Goal: Book appointment/travel/reservation

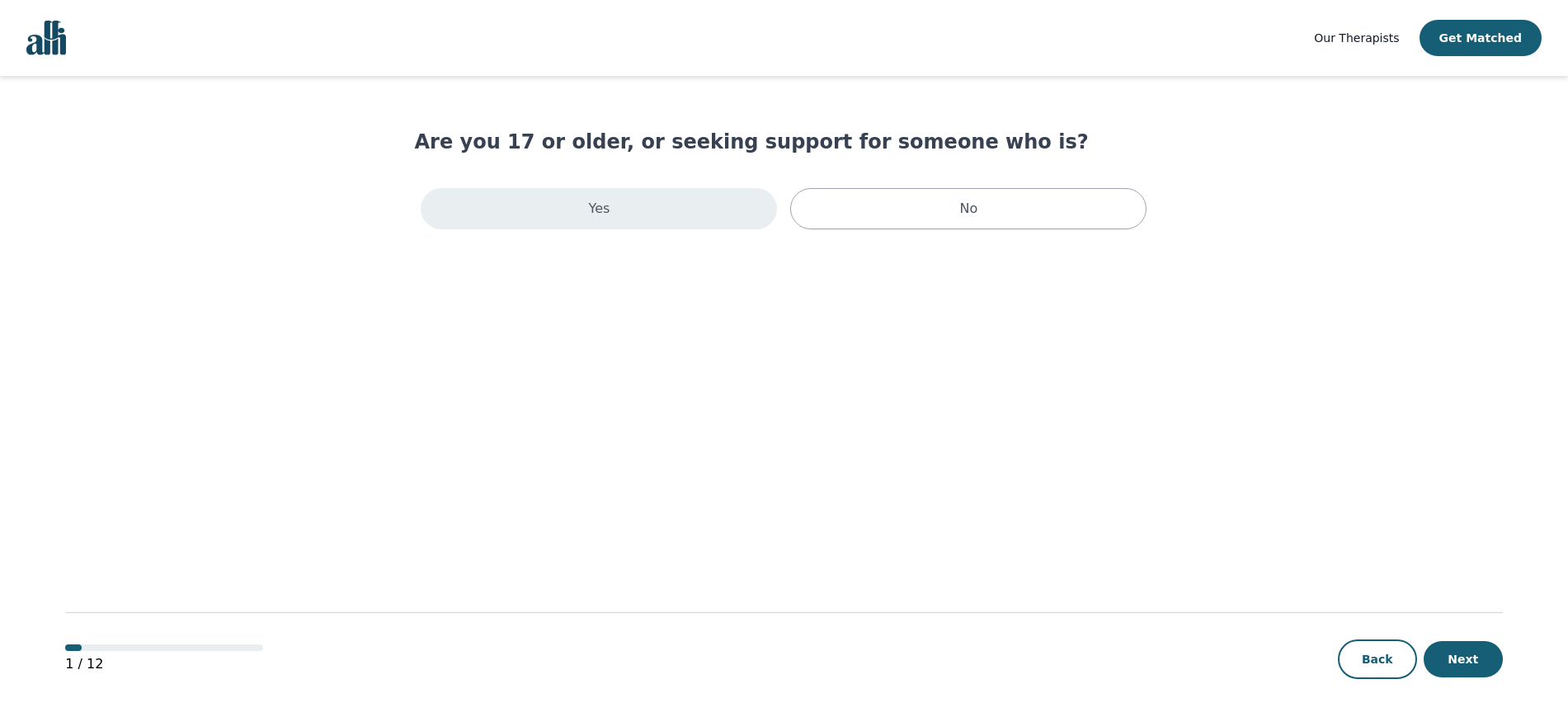
click at [703, 214] on div "Yes" at bounding box center [599, 208] width 356 height 41
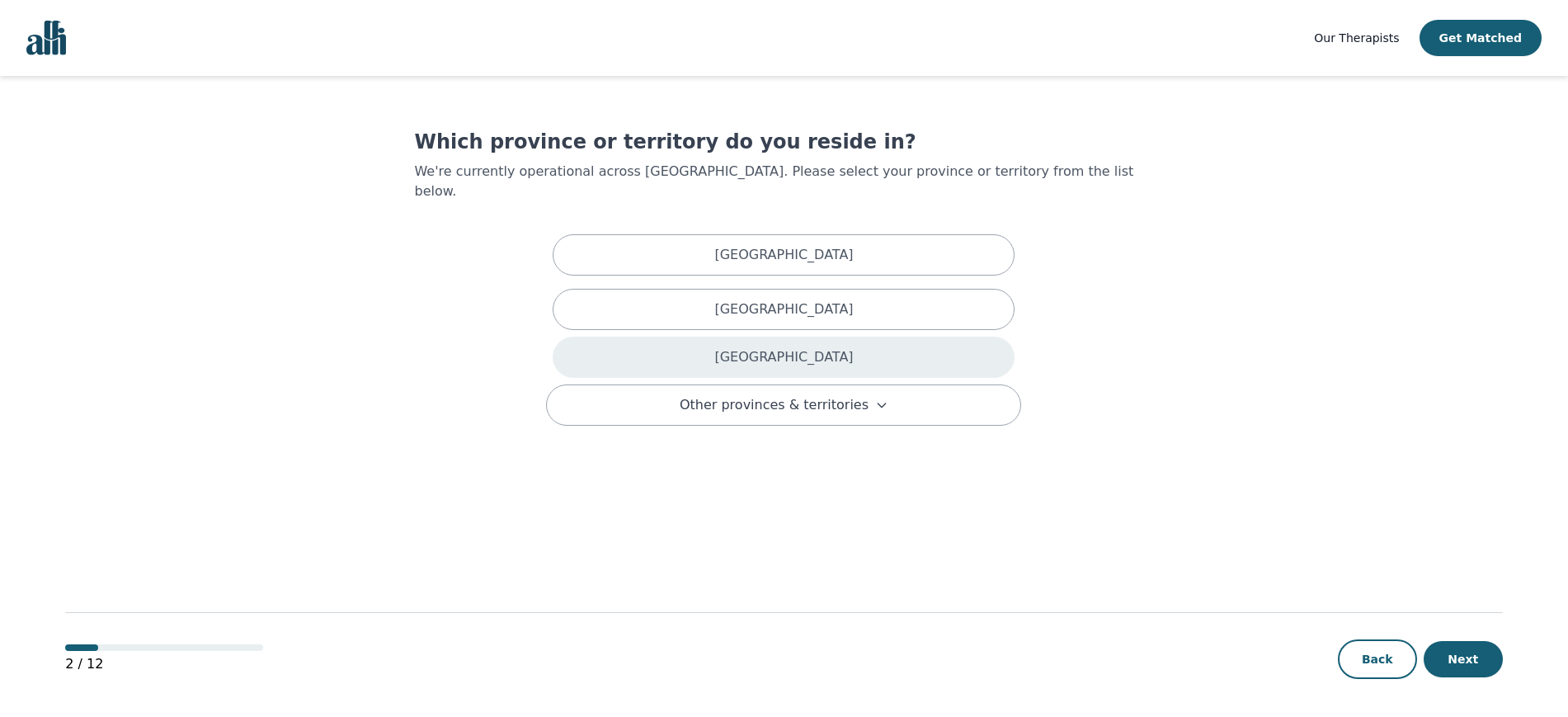
click at [829, 342] on div "[GEOGRAPHIC_DATA]" at bounding box center [783, 356] width 462 height 41
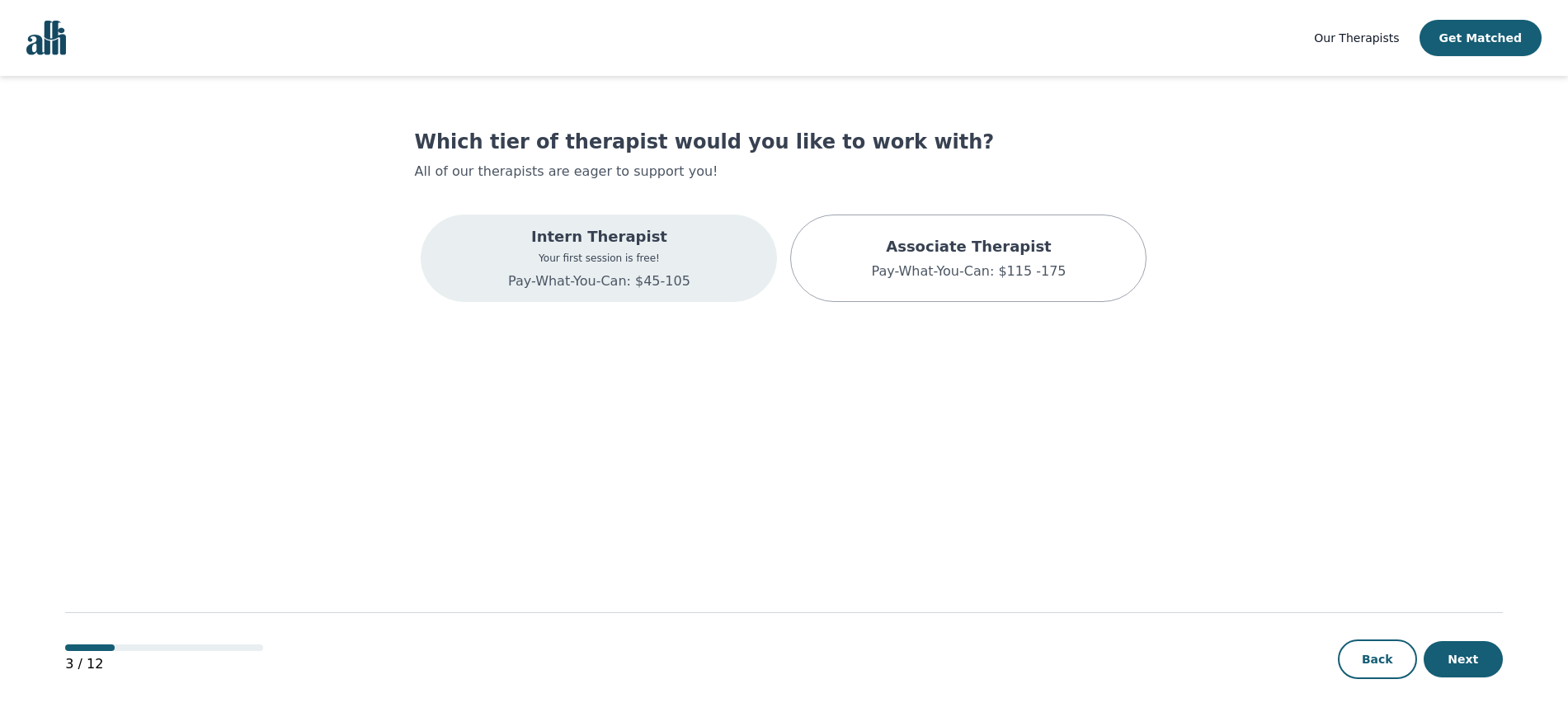
click at [617, 242] on p "Intern Therapist" at bounding box center [599, 237] width 182 height 23
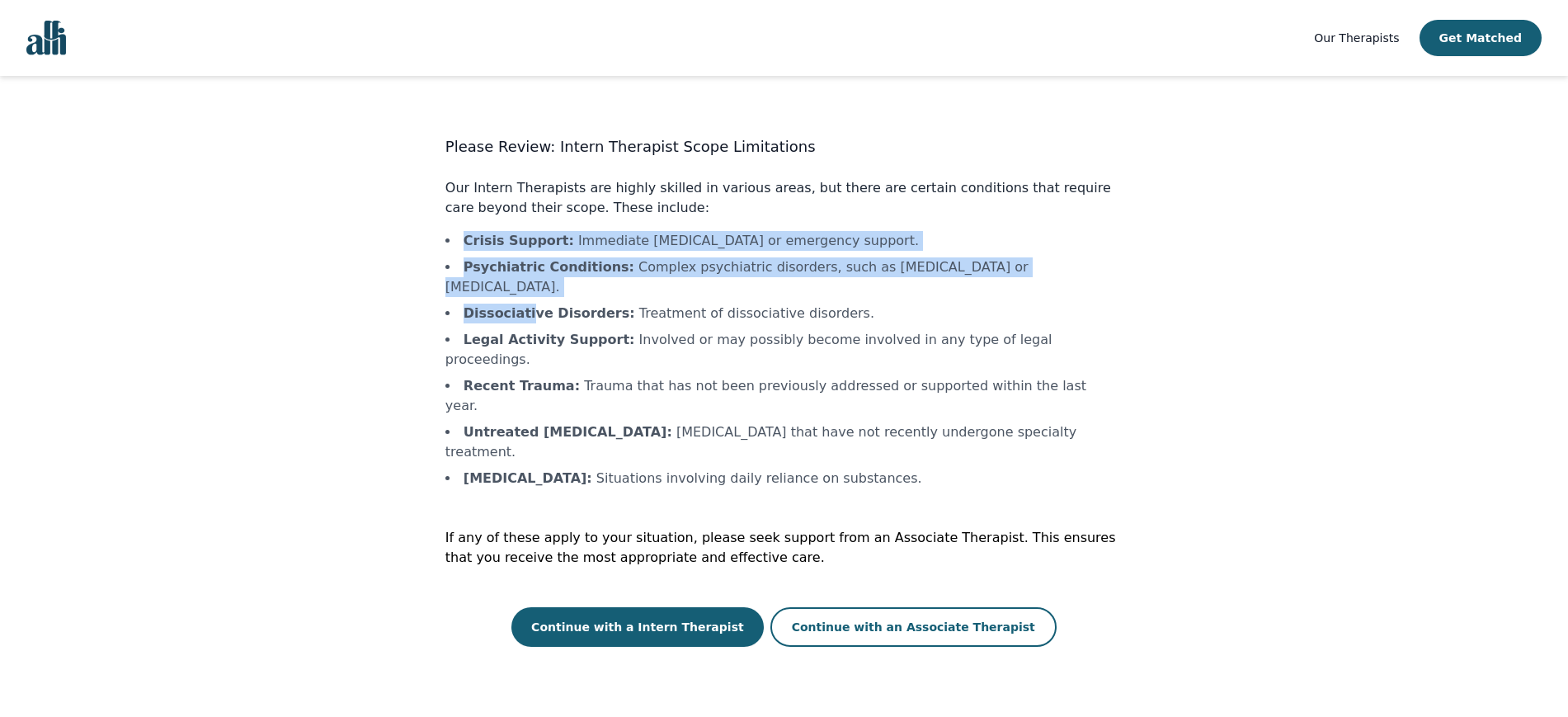
drag, startPoint x: 457, startPoint y: 233, endPoint x: 522, endPoint y: 279, distance: 79.6
click at [522, 279] on ul "Crisis Support : Immediate [MEDICAL_DATA] or emergency support. Psychiatric Con…" at bounding box center [784, 359] width 677 height 258
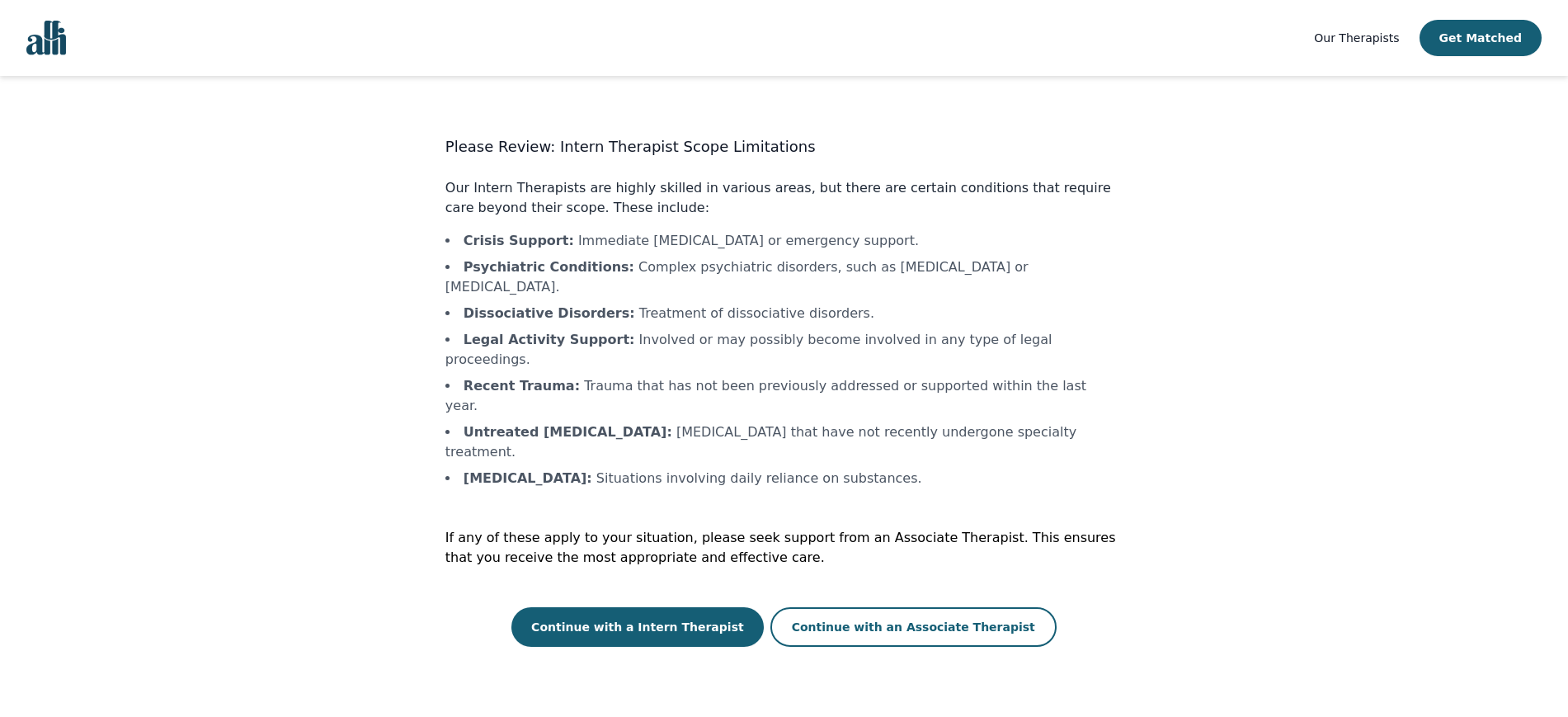
click at [576, 376] on li "Recent Trauma : Trauma that has not been previously addressed or supported with…" at bounding box center [784, 396] width 677 height 39
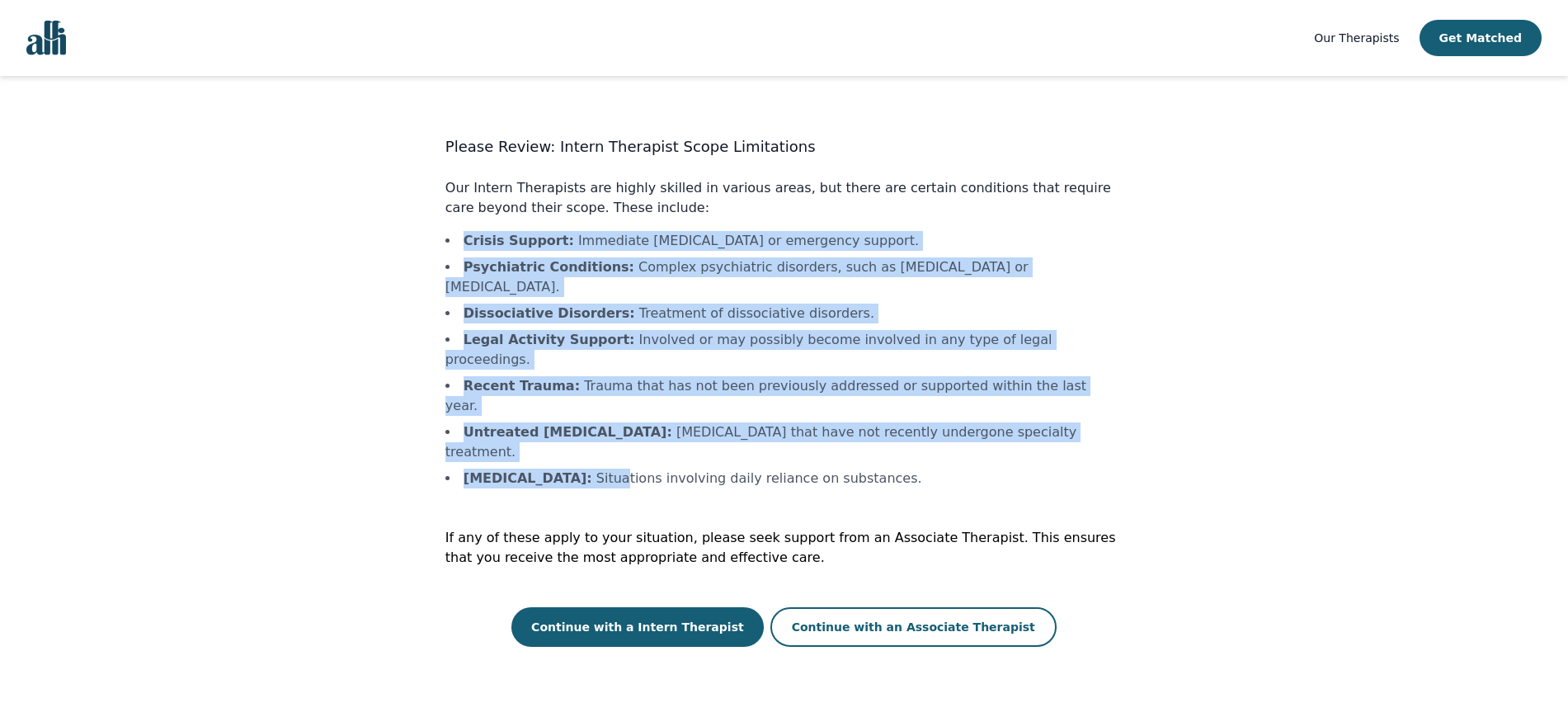
drag, startPoint x: 644, startPoint y: 392, endPoint x: 417, endPoint y: 241, distance: 272.6
click at [417, 241] on div "Please Review: Intern Therapist Scope Limitations Our Intern Therapists are hig…" at bounding box center [783, 387] width 739 height 518
click at [633, 607] on button "Continue with a Intern Therapist" at bounding box center [637, 626] width 252 height 39
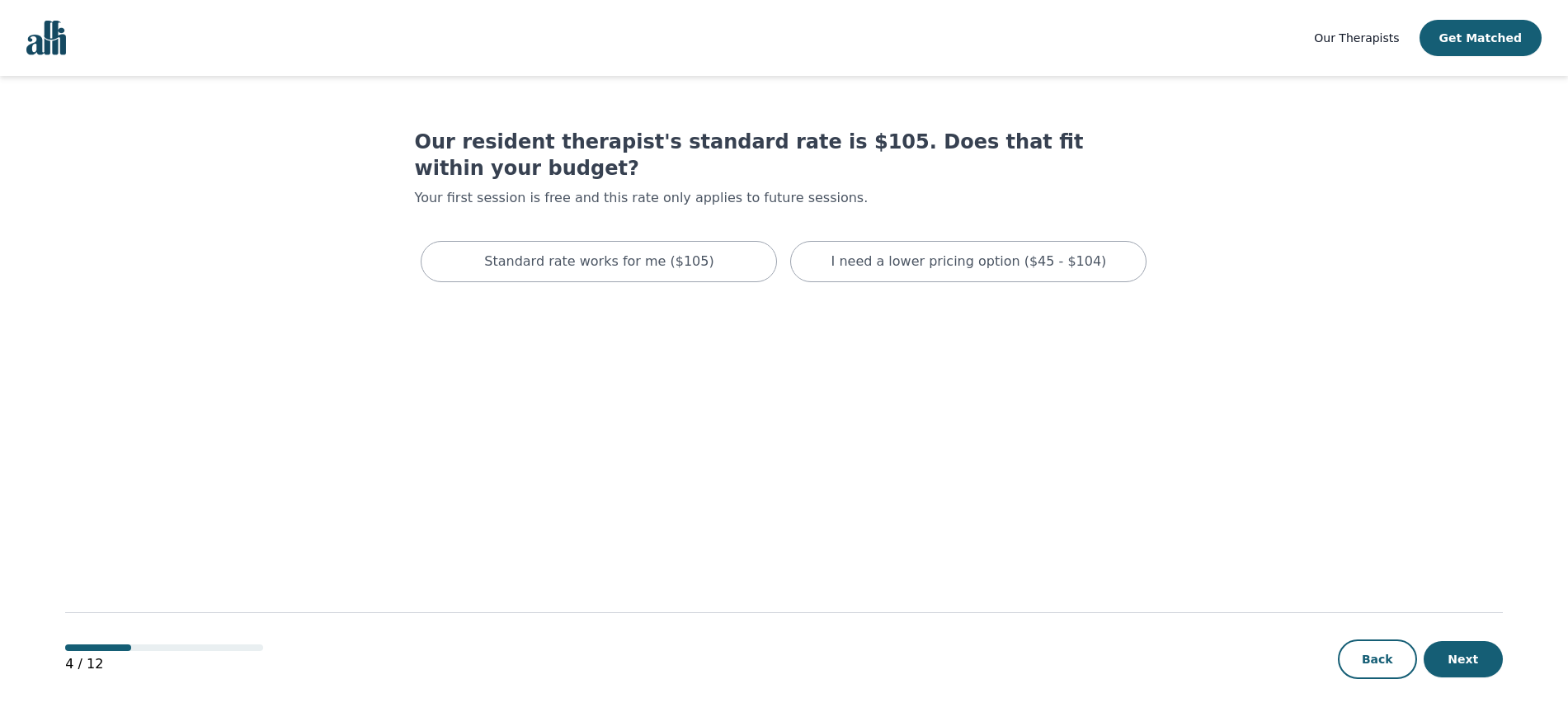
drag, startPoint x: 1049, startPoint y: 238, endPoint x: 889, endPoint y: 336, distance: 187.6
click at [889, 336] on main "Our resident therapist's standard rate is $105. Does that fit within your budge…" at bounding box center [784, 397] width 1437 height 643
click at [932, 252] on p "I need a lower pricing option ($45 - $104)" at bounding box center [968, 261] width 275 height 20
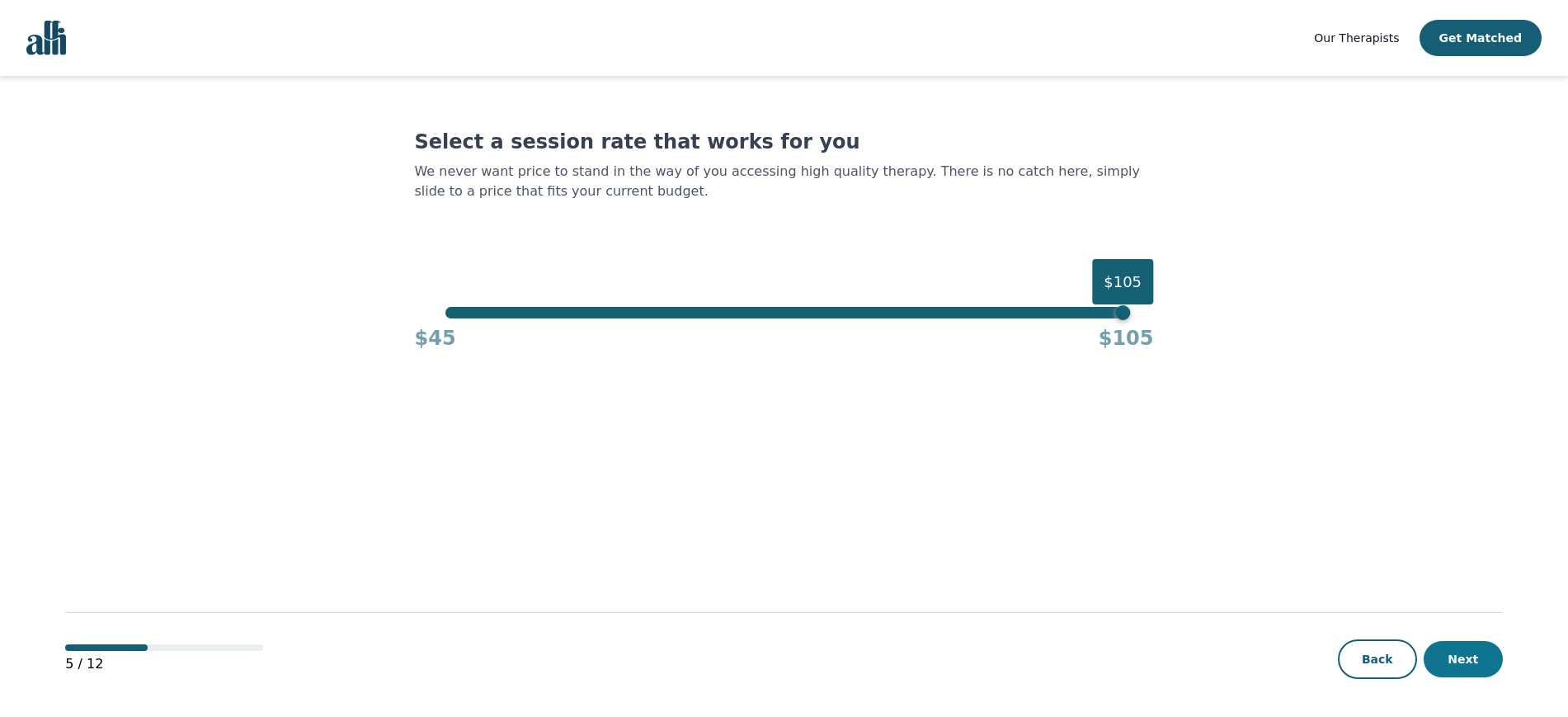
click at [1465, 654] on button "Next" at bounding box center [1462, 659] width 79 height 37
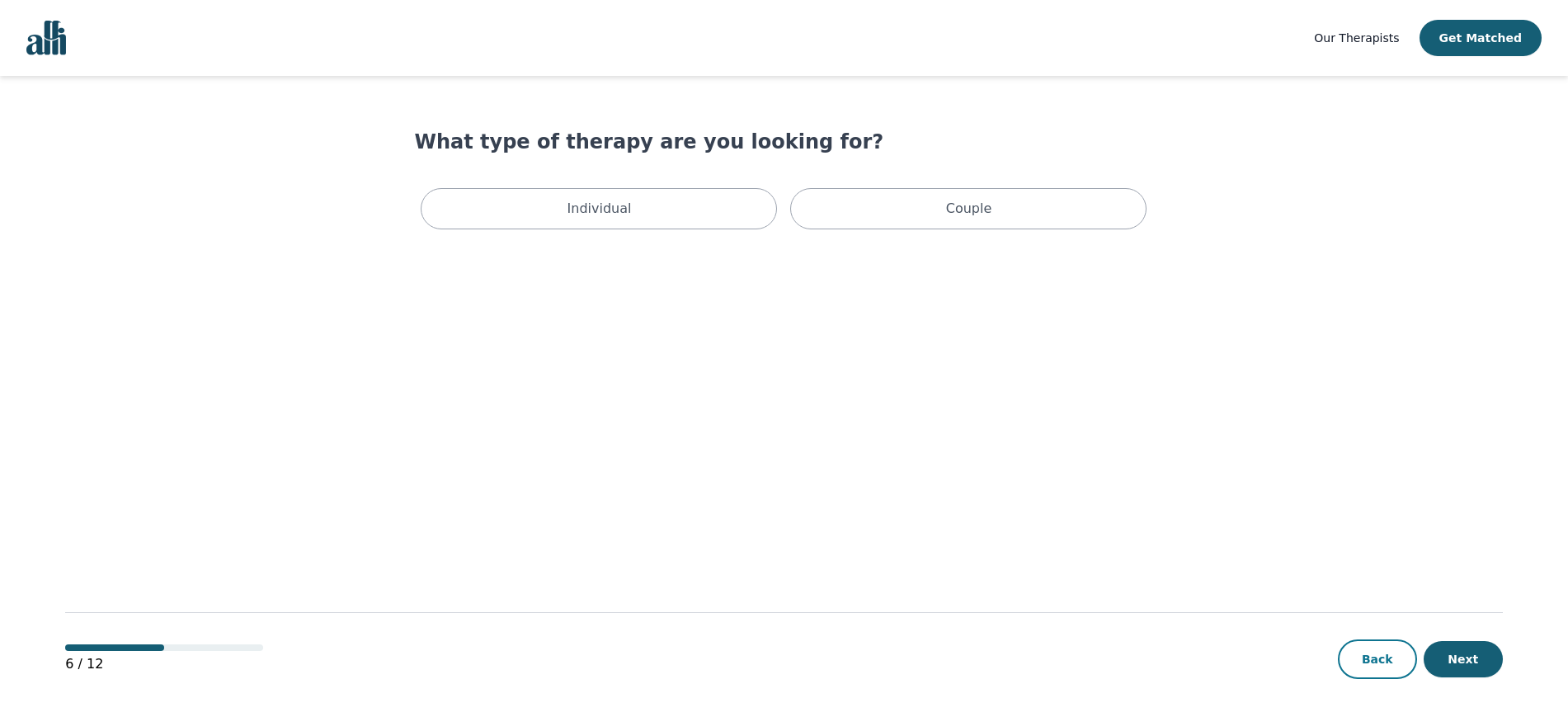
click at [1372, 653] on button "Back" at bounding box center [1377, 658] width 79 height 39
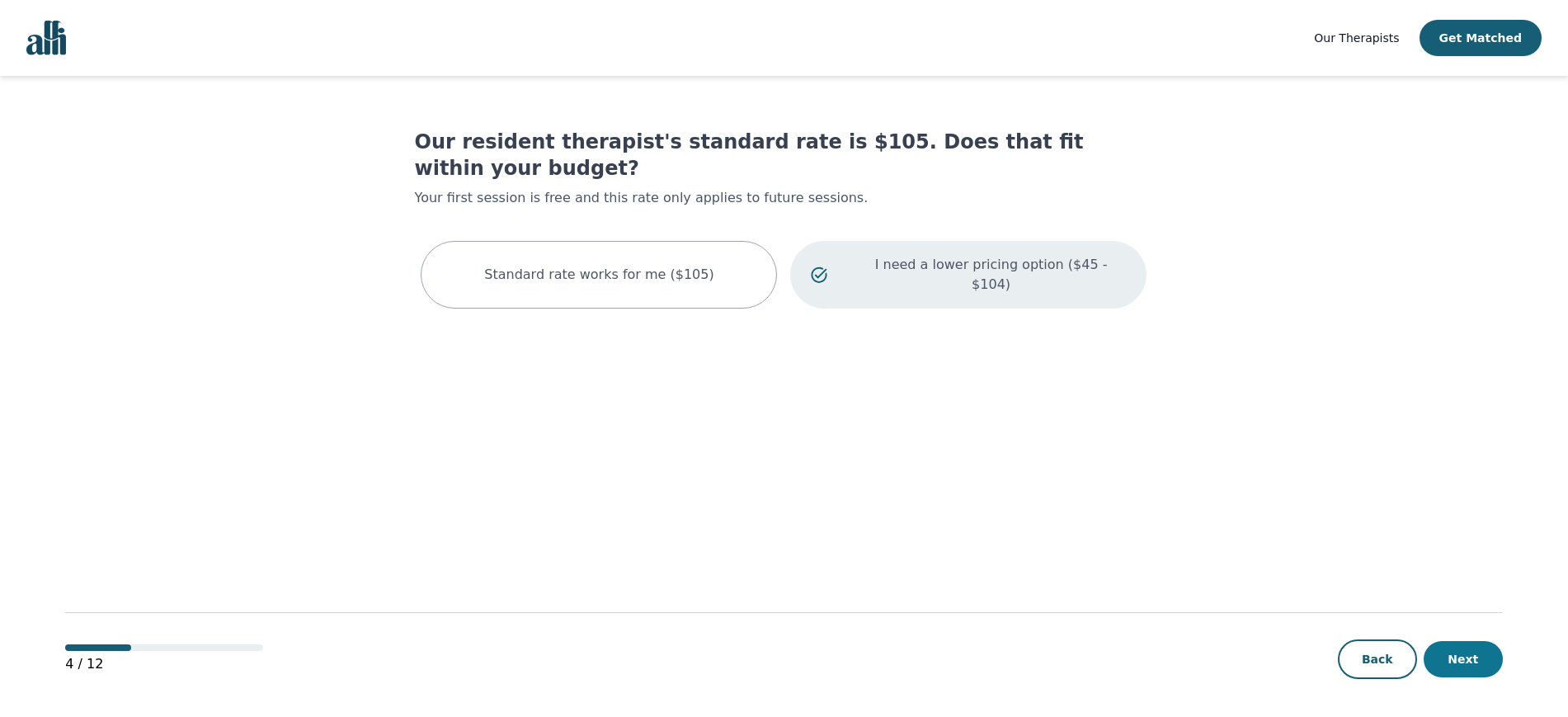
click at [1476, 668] on button "Next" at bounding box center [1462, 659] width 79 height 37
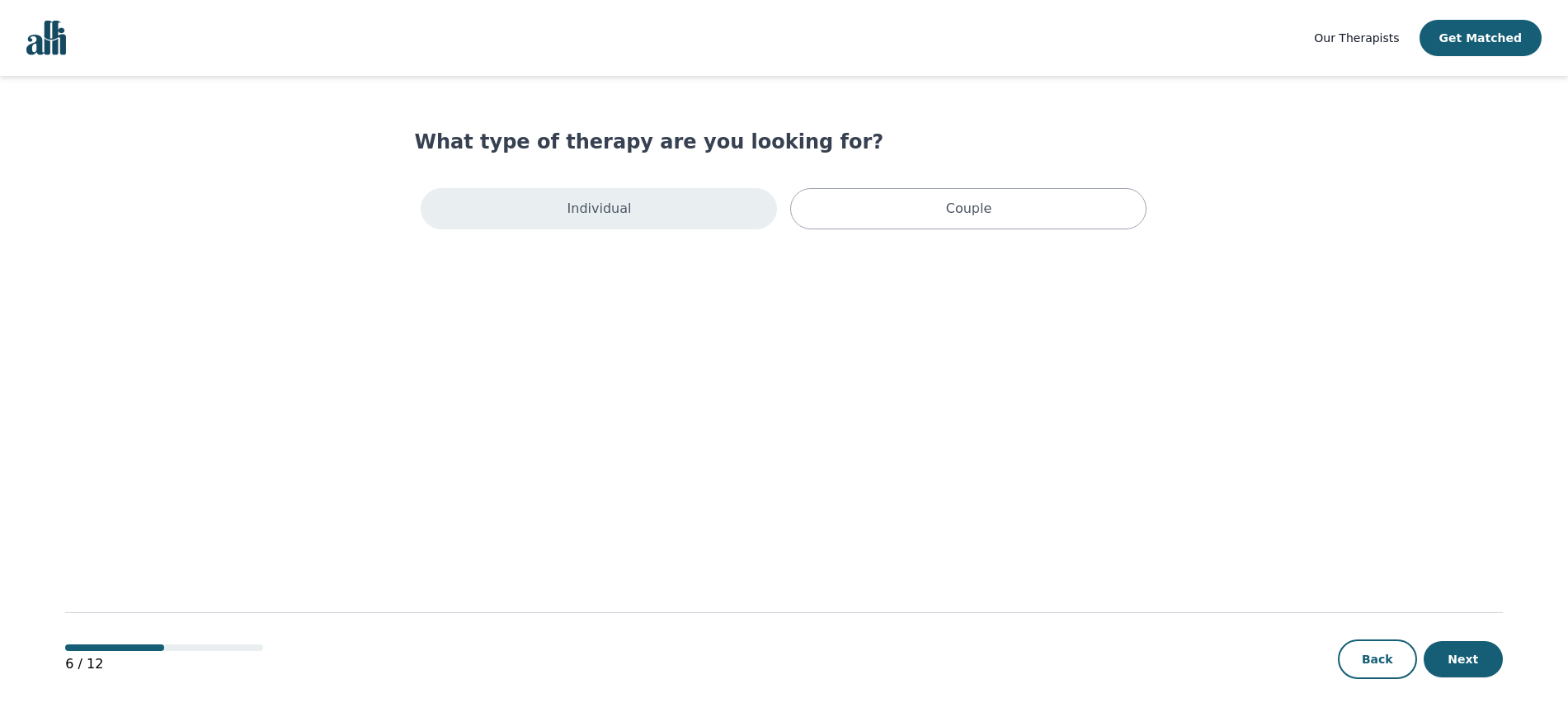
click at [634, 209] on div "Individual" at bounding box center [599, 208] width 356 height 41
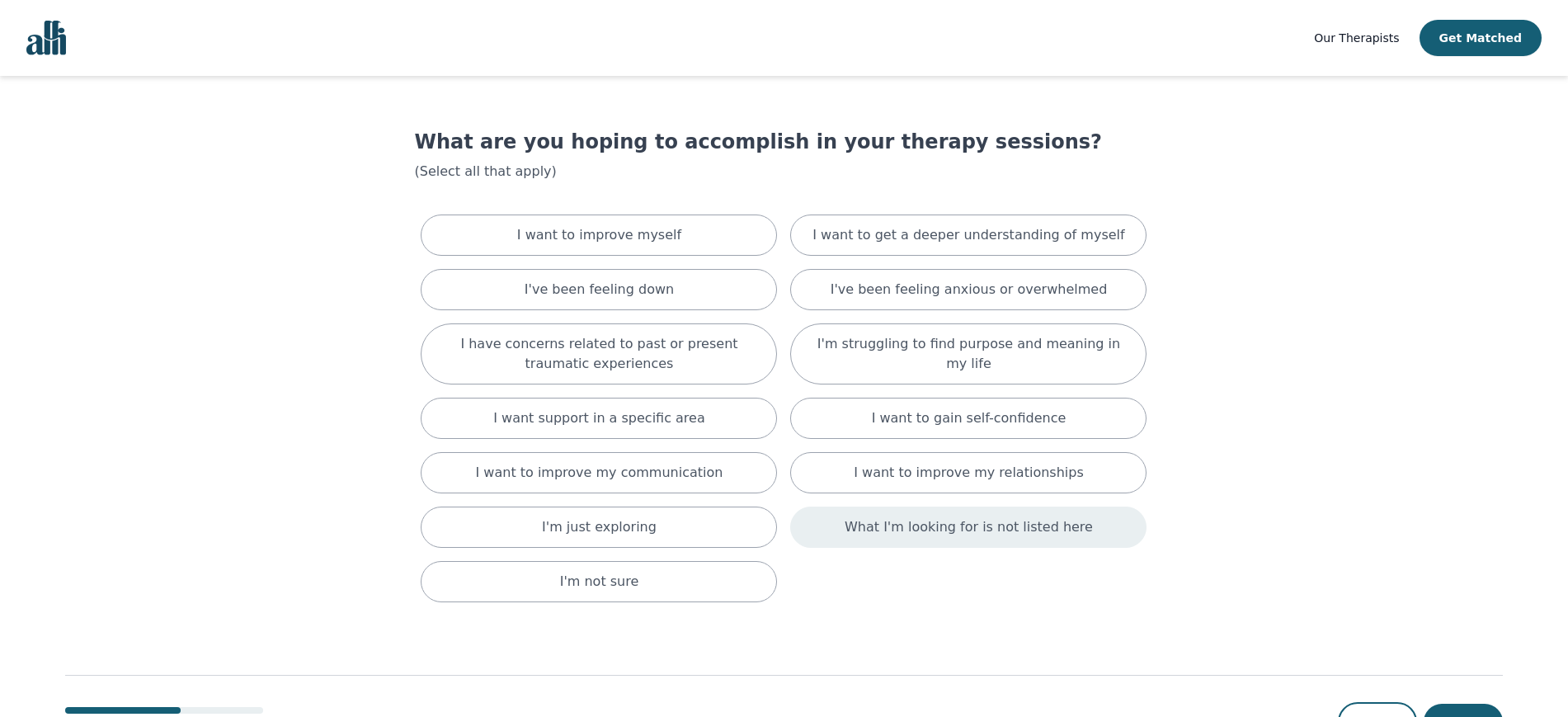
click at [916, 527] on p "What I'm looking for is not listed here" at bounding box center [968, 527] width 248 height 20
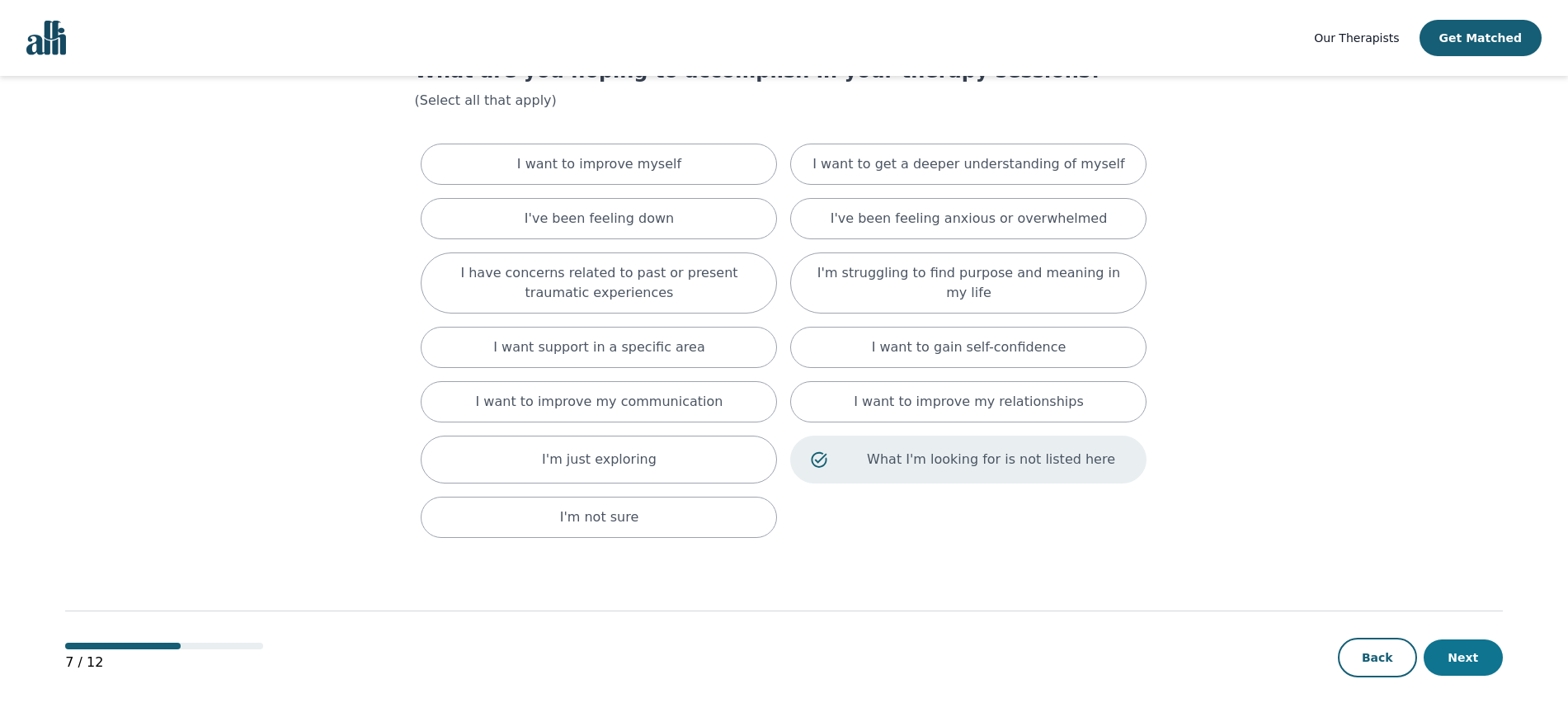
click at [1481, 652] on button "Next" at bounding box center [1462, 658] width 79 height 37
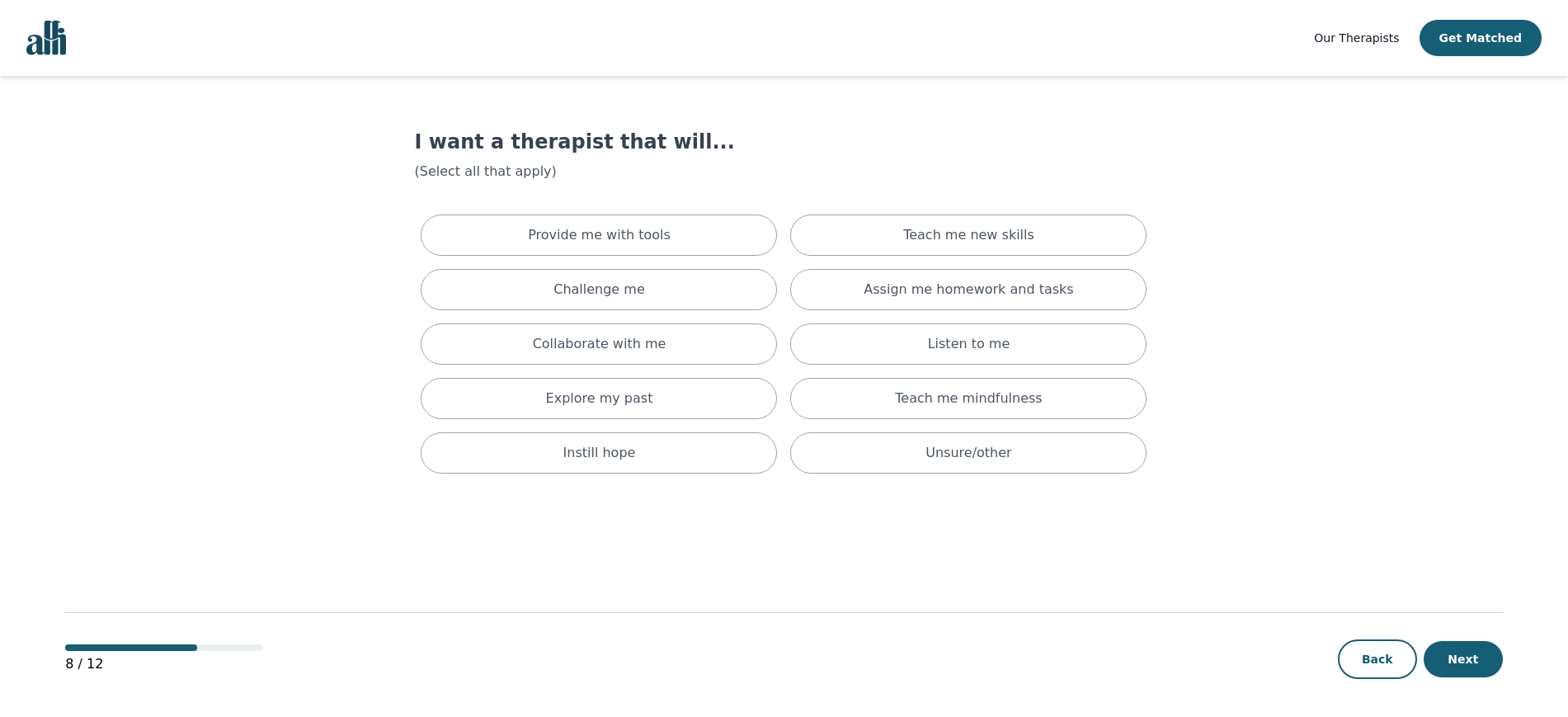
click at [868, 321] on div "Provide me with tools Teach me new skills Challenge me Assign me homework and t…" at bounding box center [783, 344] width 739 height 272
click at [887, 341] on div "Listen to me" at bounding box center [968, 343] width 356 height 41
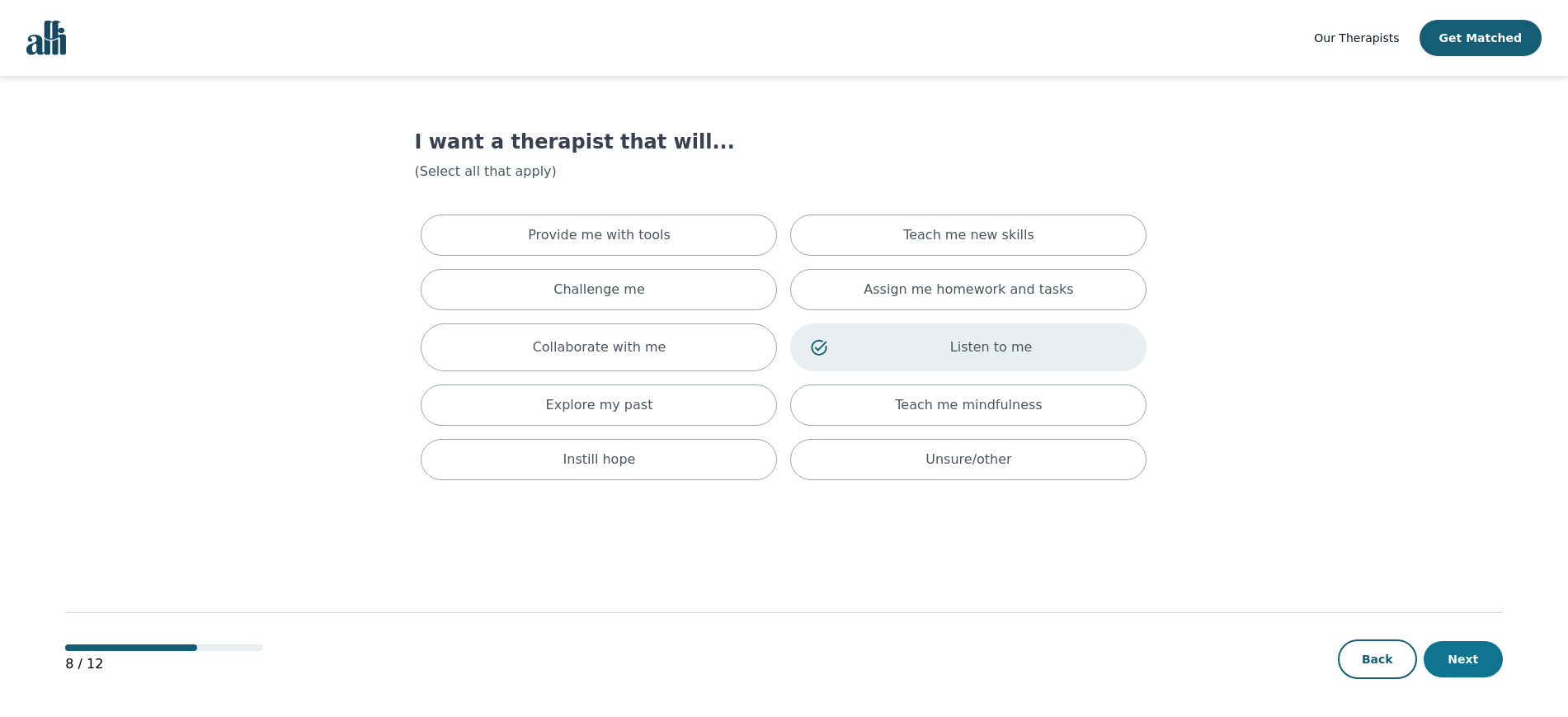
click at [1474, 654] on button "Next" at bounding box center [1462, 659] width 79 height 37
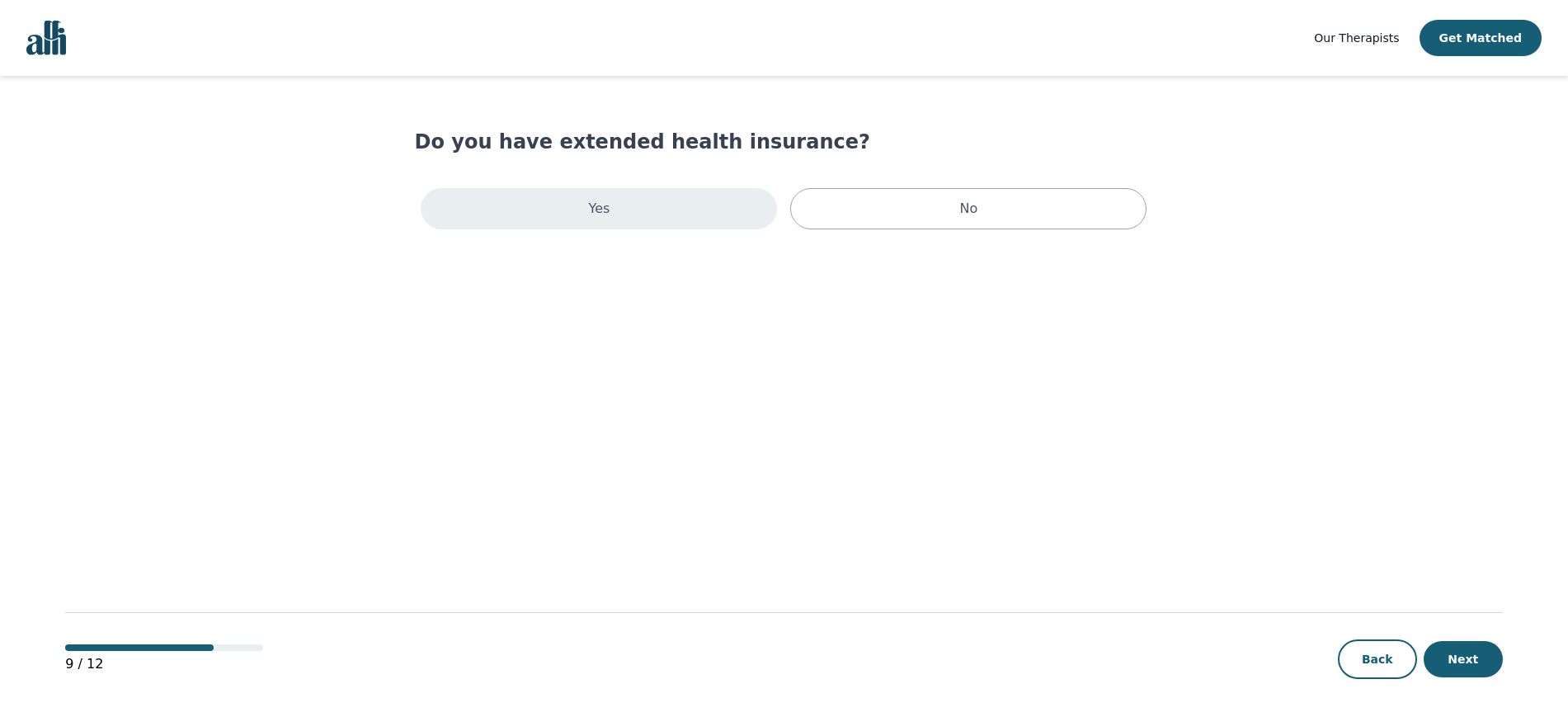
click at [686, 203] on div "Yes" at bounding box center [599, 208] width 356 height 41
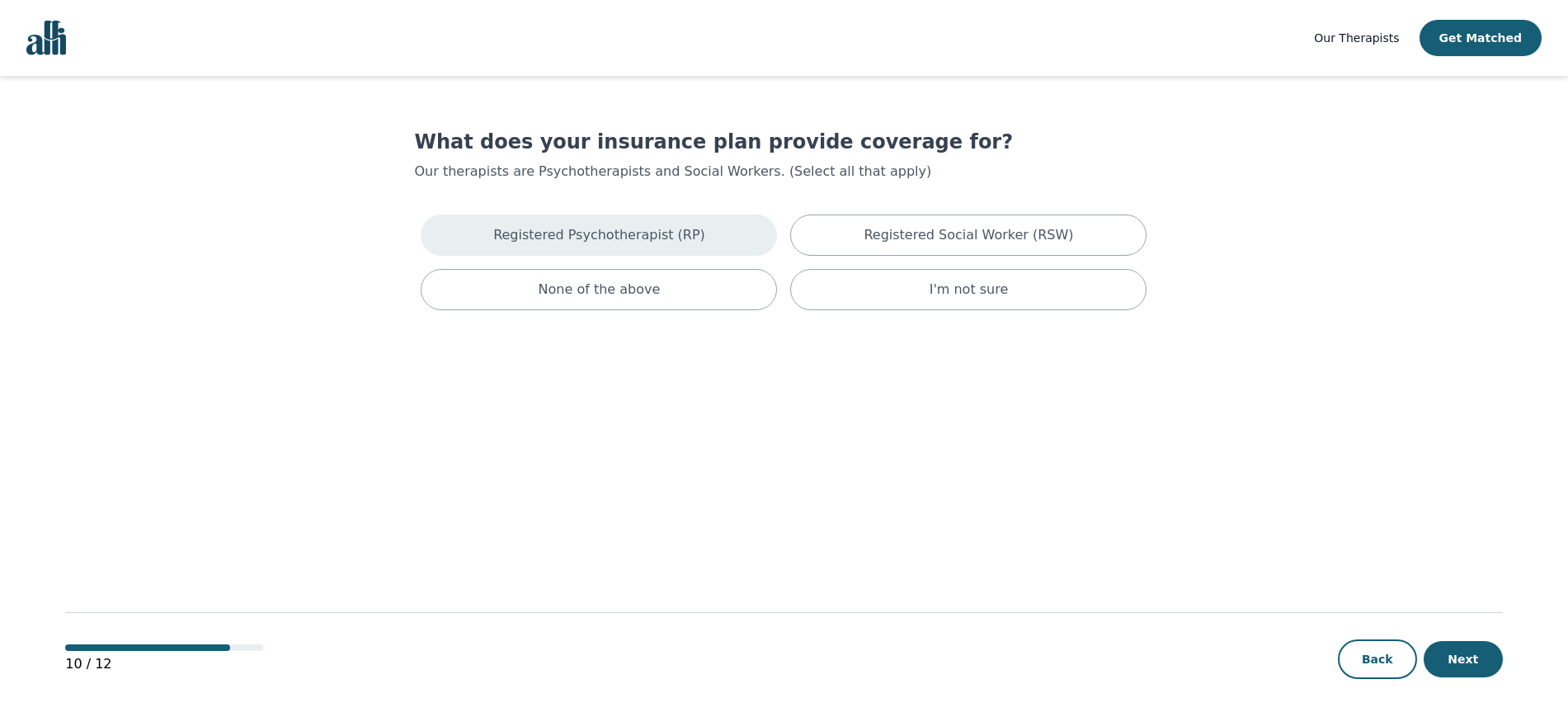
click at [654, 241] on p "Registered Psychotherapist (RP)" at bounding box center [599, 235] width 212 height 20
click at [1486, 650] on button "Next" at bounding box center [1462, 659] width 79 height 37
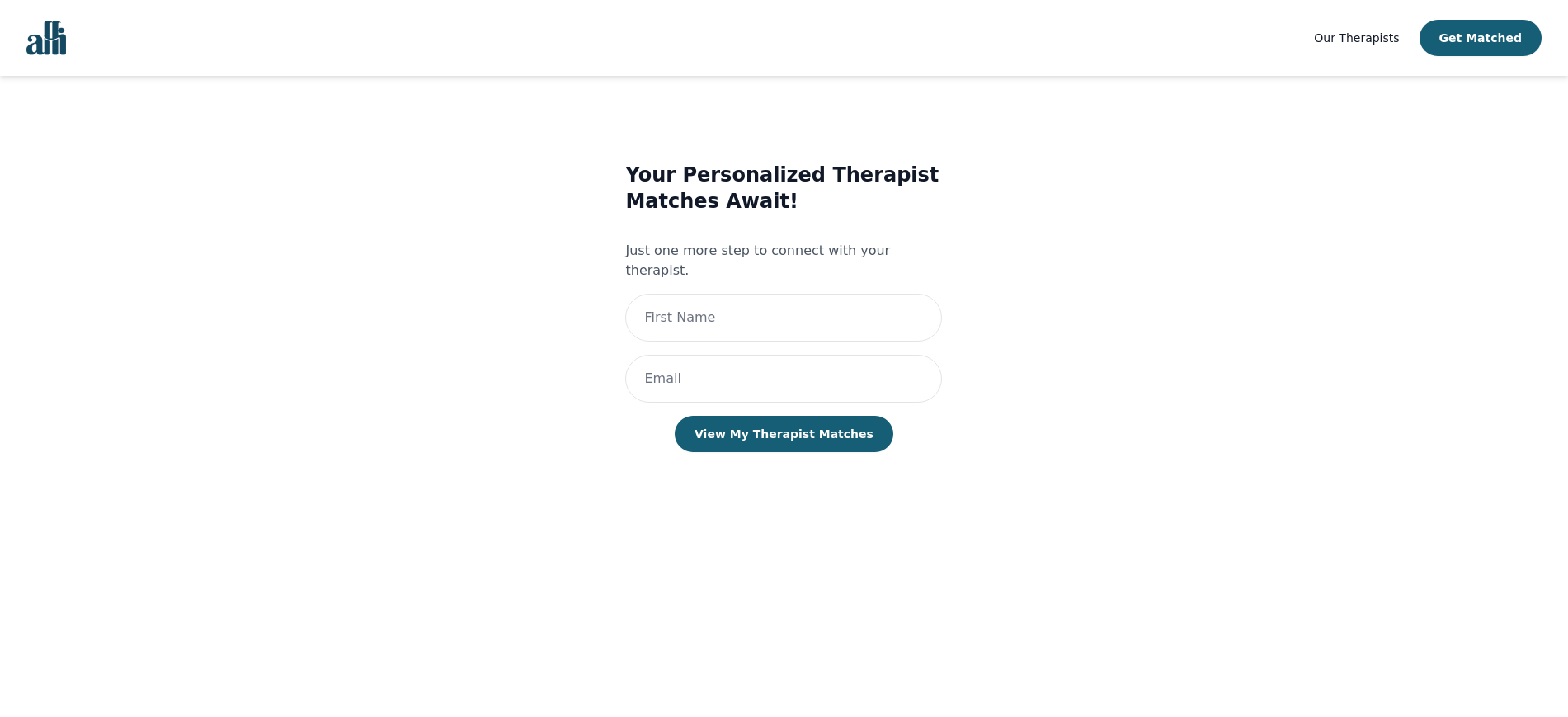
click at [61, 44] on img "Global" at bounding box center [45, 38] width 39 height 35
